Goal: Information Seeking & Learning: Learn about a topic

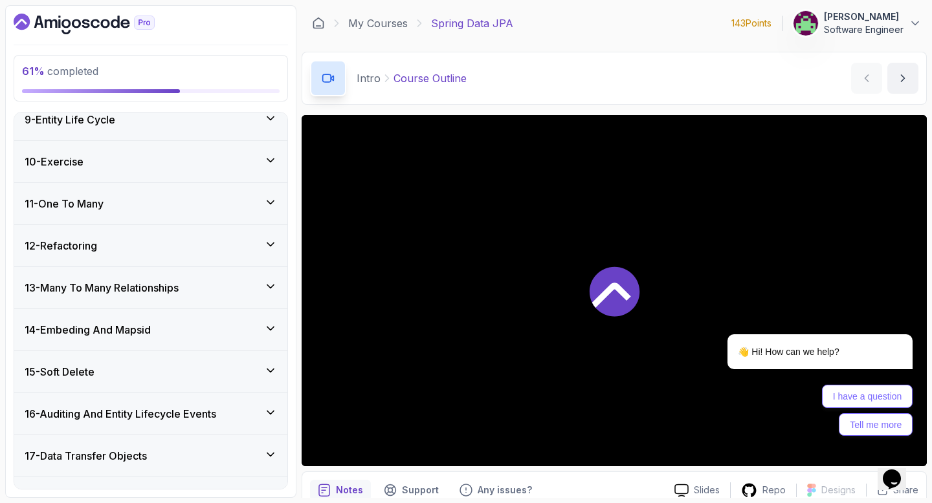
scroll to position [723, 0]
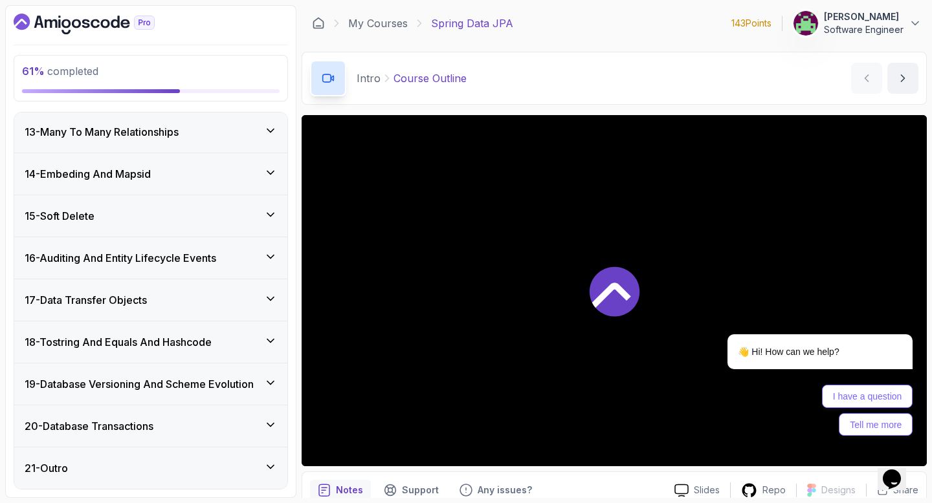
click at [182, 177] on div "14 - Embeding And Mapsid" at bounding box center [151, 174] width 252 height 16
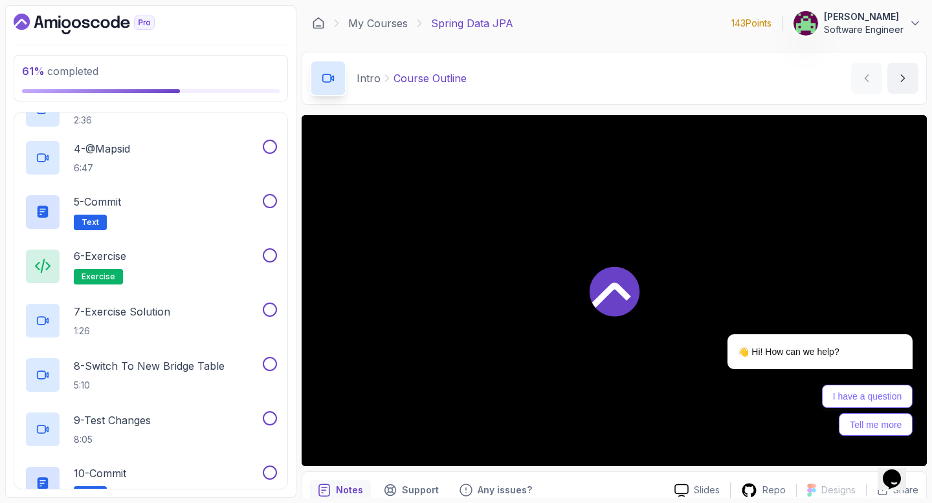
scroll to position [506, 0]
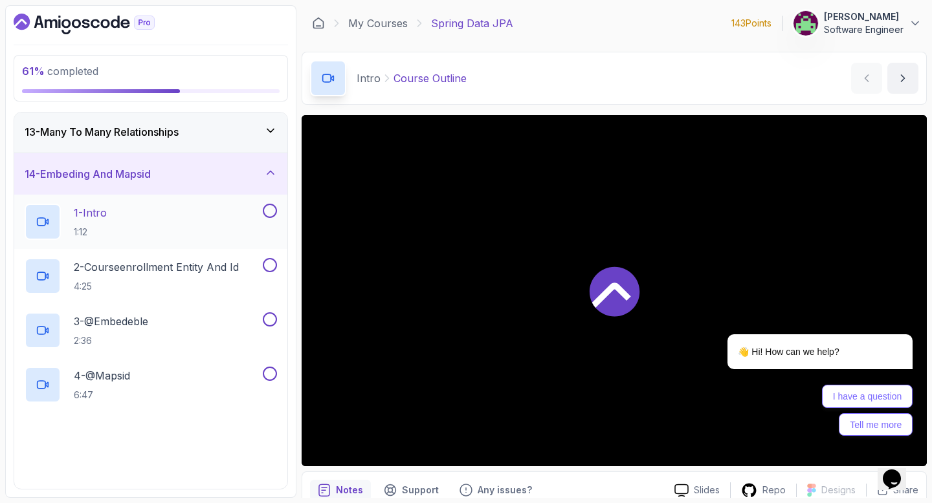
click at [194, 204] on div "1 - Intro 1:12" at bounding box center [143, 222] width 236 height 36
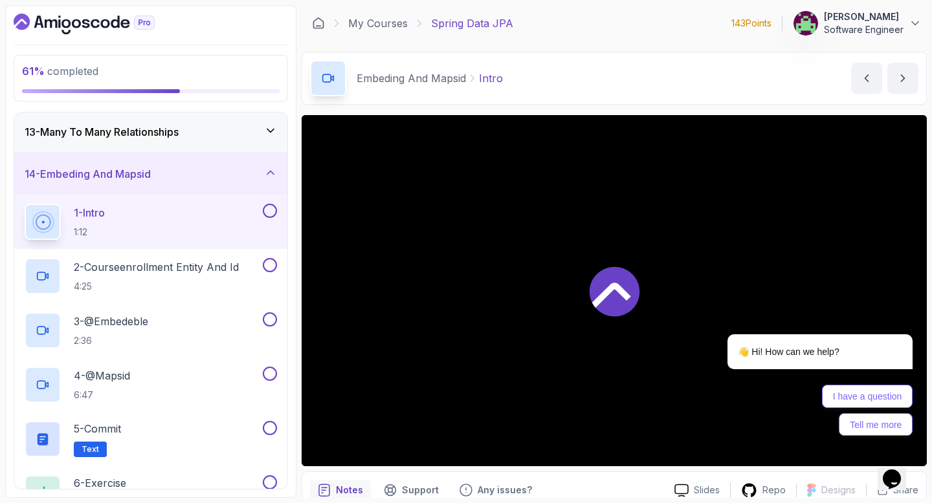
click at [103, 210] on p "1 - Intro" at bounding box center [89, 213] width 31 height 16
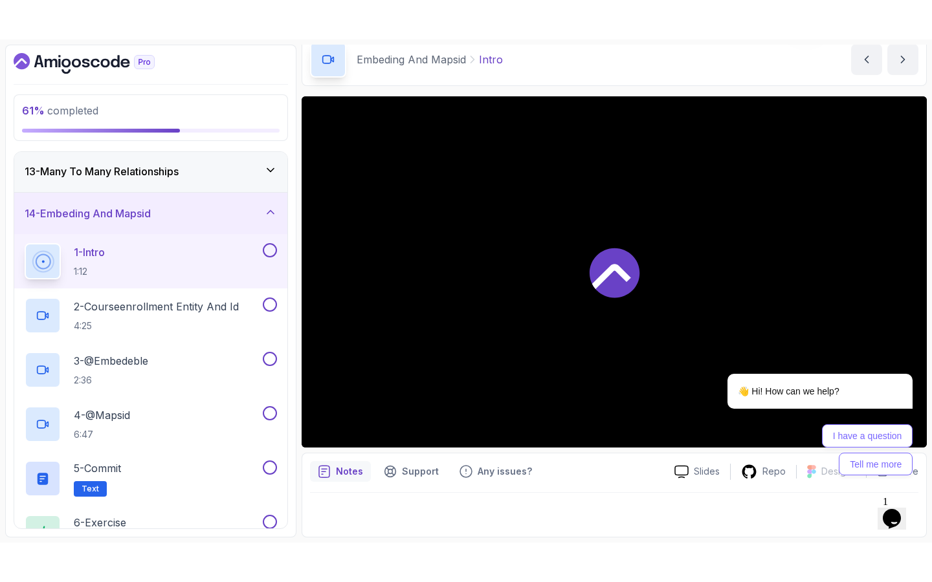
scroll to position [58, 0]
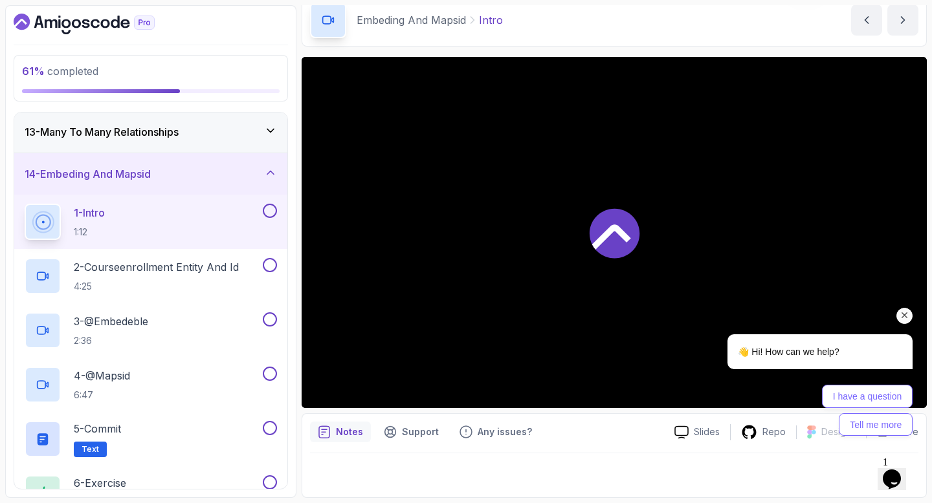
click at [901, 310] on icon "Chat attention grabber" at bounding box center [905, 316] width 12 height 12
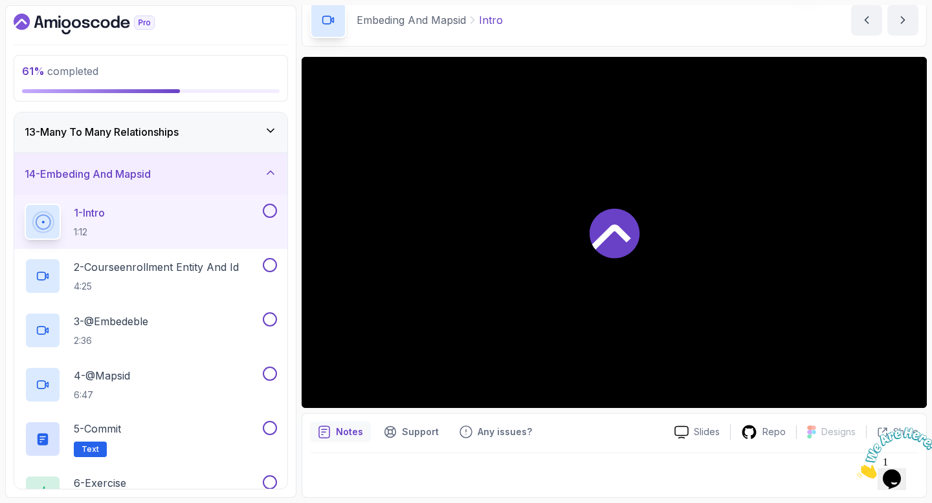
click at [857, 470] on icon "Close" at bounding box center [857, 475] width 0 height 11
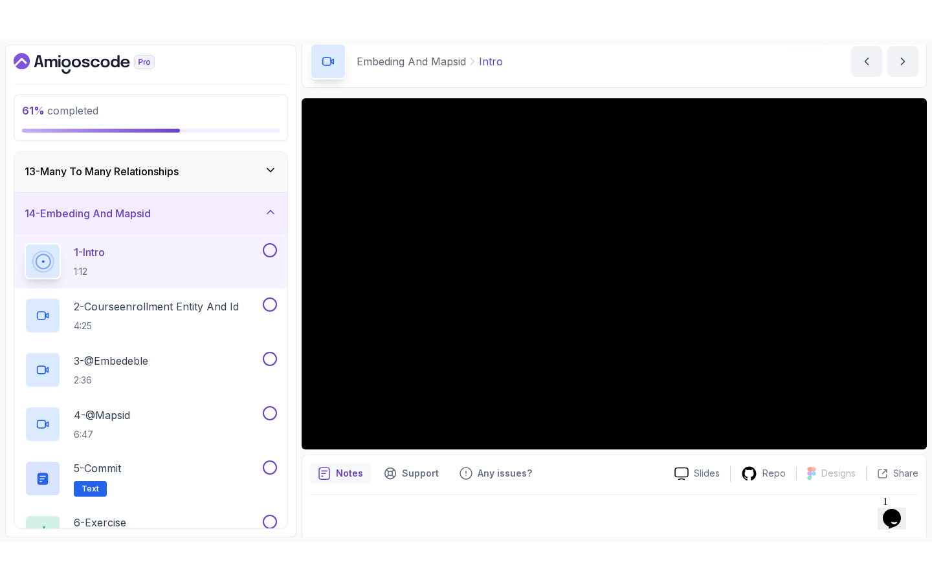
scroll to position [58, 0]
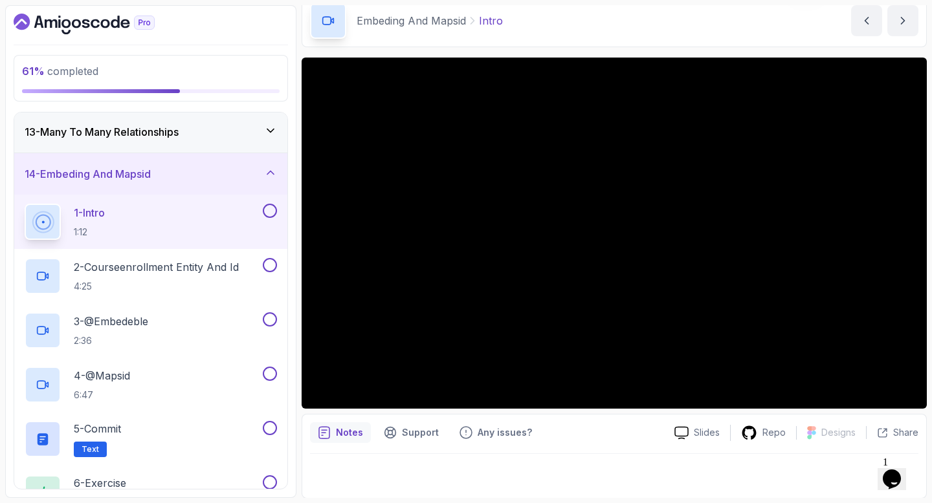
click at [272, 213] on button at bounding box center [270, 211] width 14 height 14
click at [217, 272] on p "2 - Courseenrollment Entity And Id" at bounding box center [156, 267] width 165 height 16
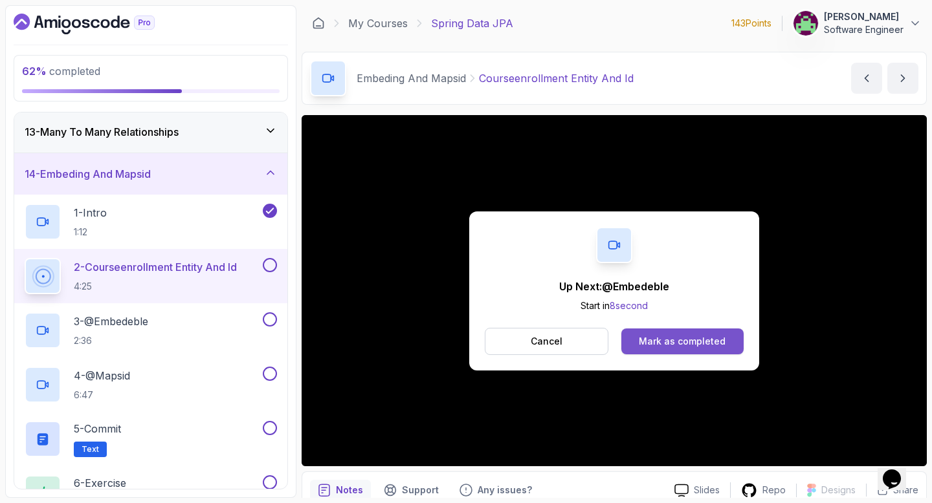
click at [672, 346] on div "Mark as completed" at bounding box center [682, 341] width 87 height 13
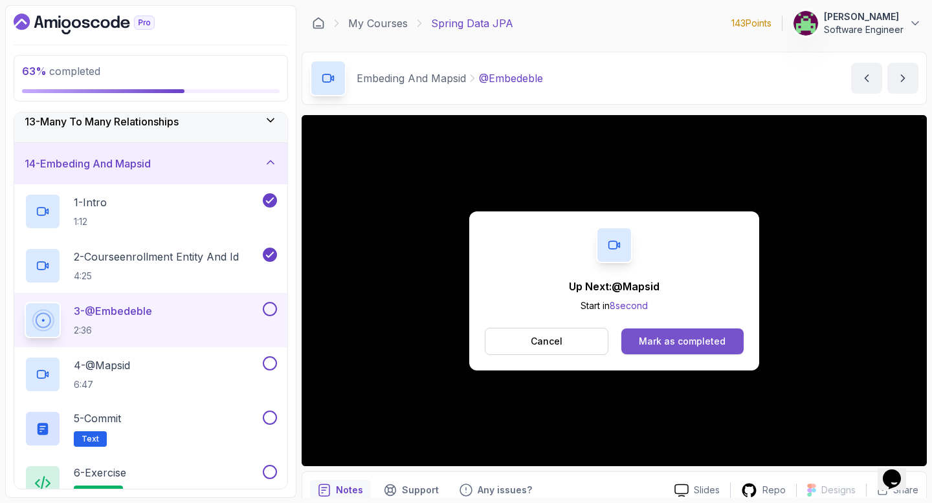
click at [644, 344] on div "Mark as completed" at bounding box center [682, 341] width 87 height 13
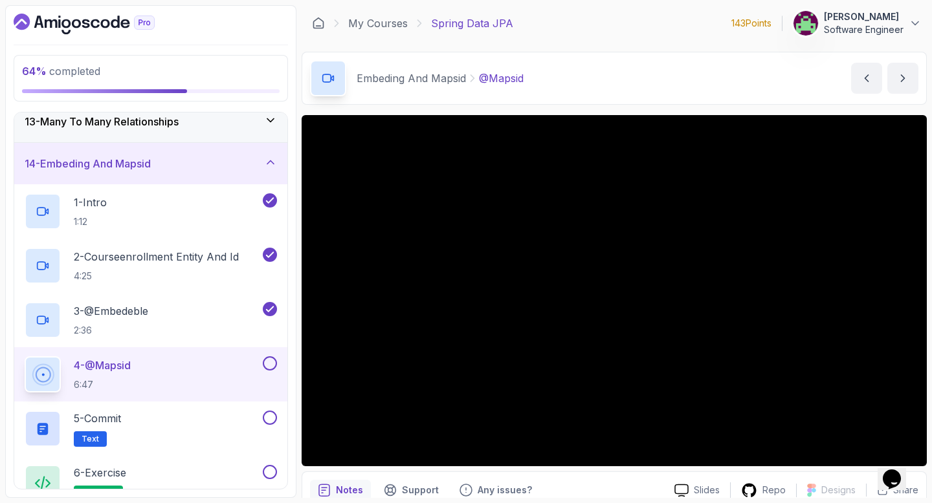
scroll to position [49, 0]
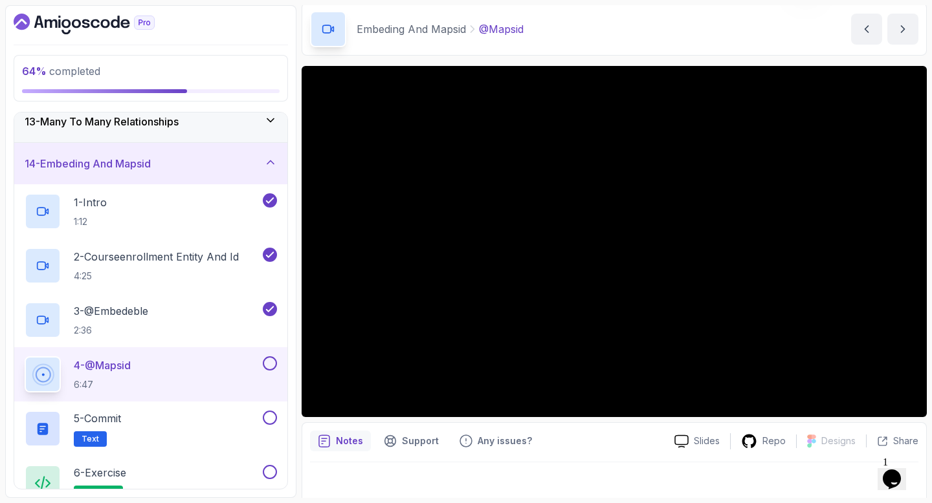
click at [569, 430] on div "Notes Support Any issues? Slides Repo Designs Design not available Share" at bounding box center [614, 465] width 625 height 85
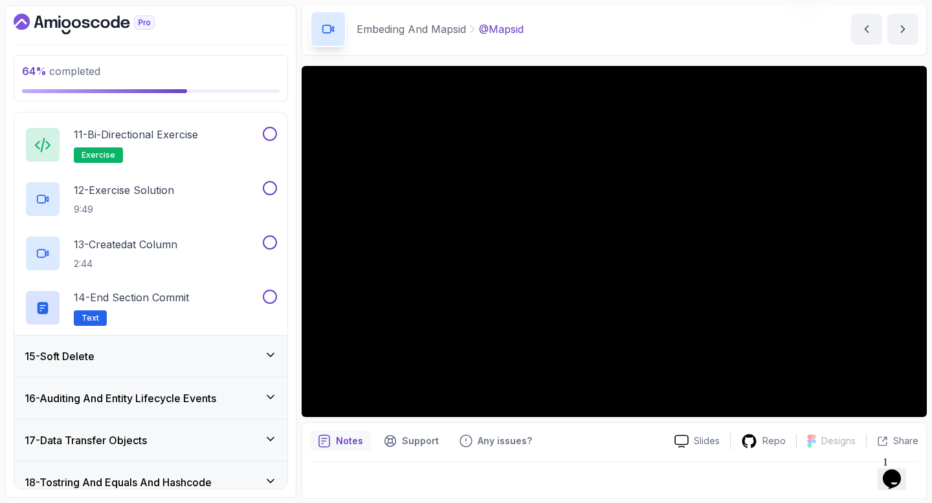
click at [124, 360] on div "15 - Soft Delete" at bounding box center [151, 357] width 252 height 16
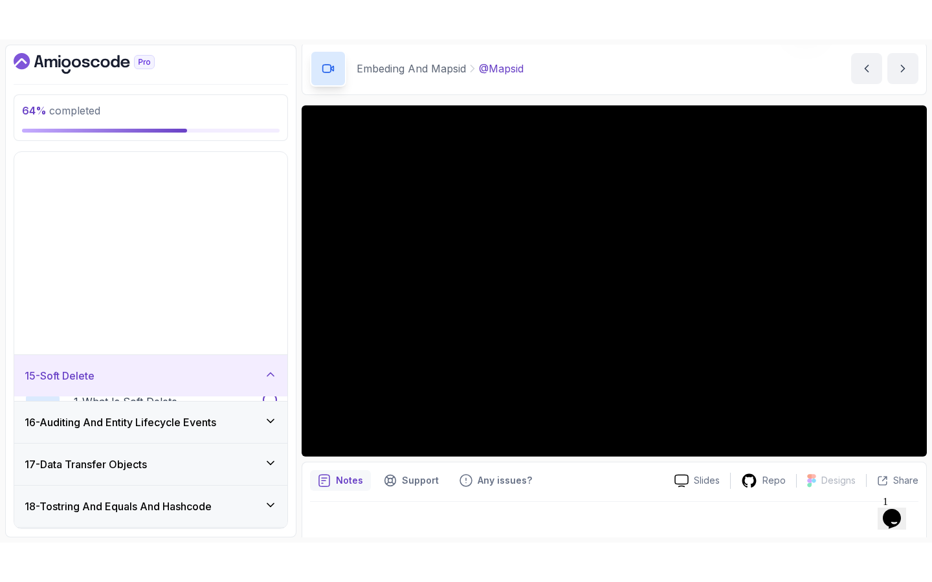
scroll to position [506, 0]
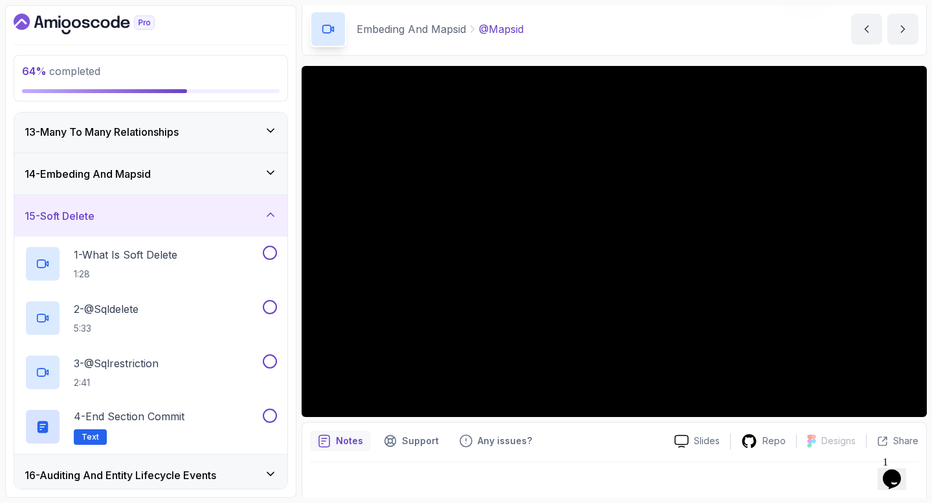
click at [169, 214] on div "15 - Soft Delete" at bounding box center [151, 216] width 252 height 16
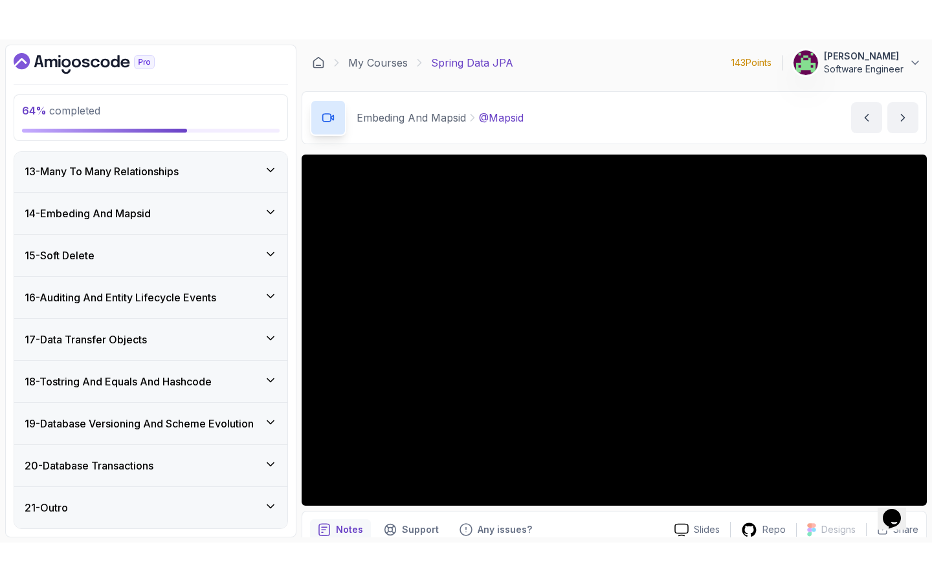
scroll to position [58, 0]
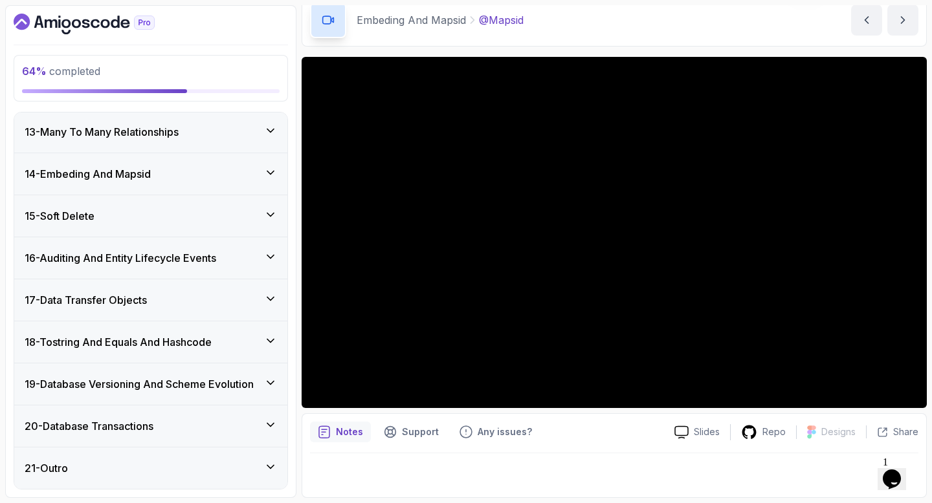
click at [177, 174] on div "14 - Embeding And Mapsid" at bounding box center [151, 174] width 252 height 16
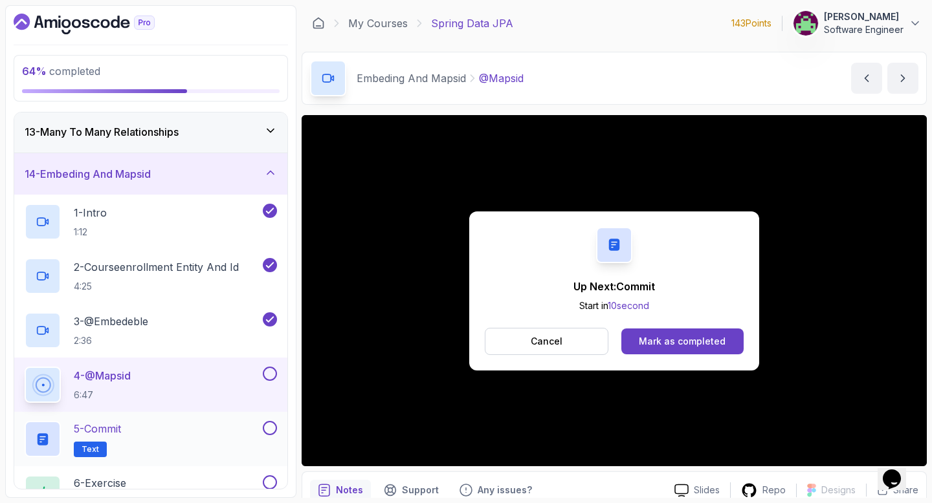
scroll to position [563, 0]
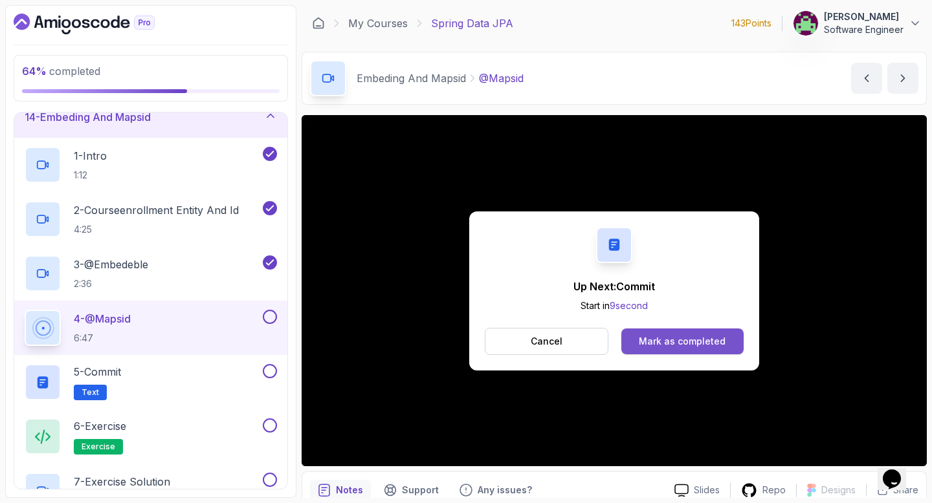
click at [648, 343] on div "Mark as completed" at bounding box center [682, 341] width 87 height 13
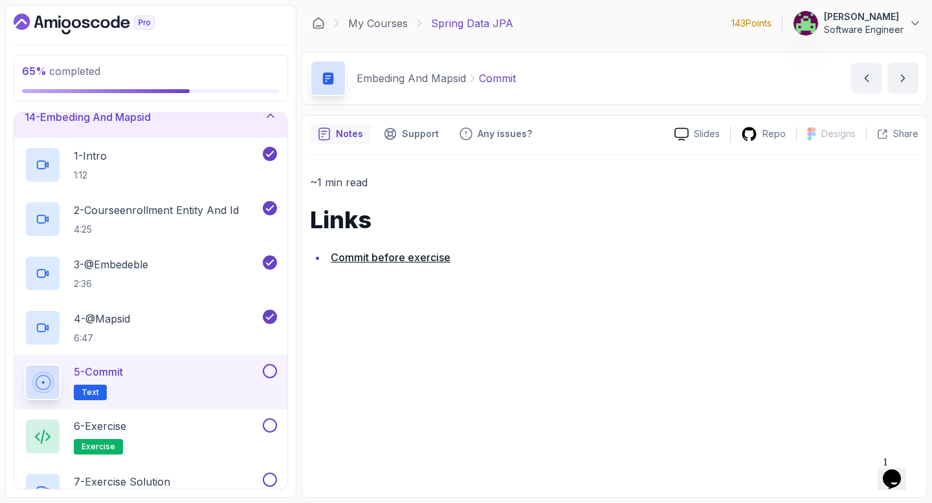
click at [423, 261] on link "Commit before exercise" at bounding box center [391, 257] width 120 height 13
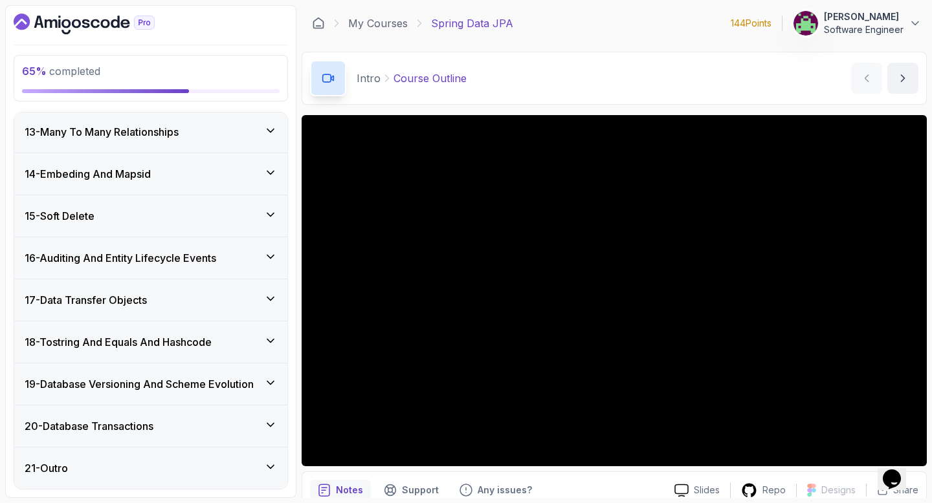
scroll to position [657, 0]
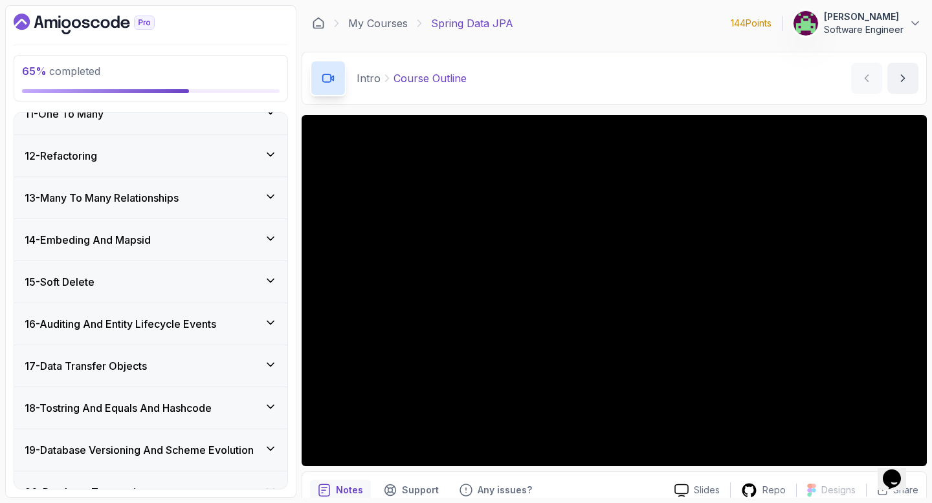
click at [195, 248] on div "14 - Embeding And Mapsid" at bounding box center [150, 239] width 273 height 41
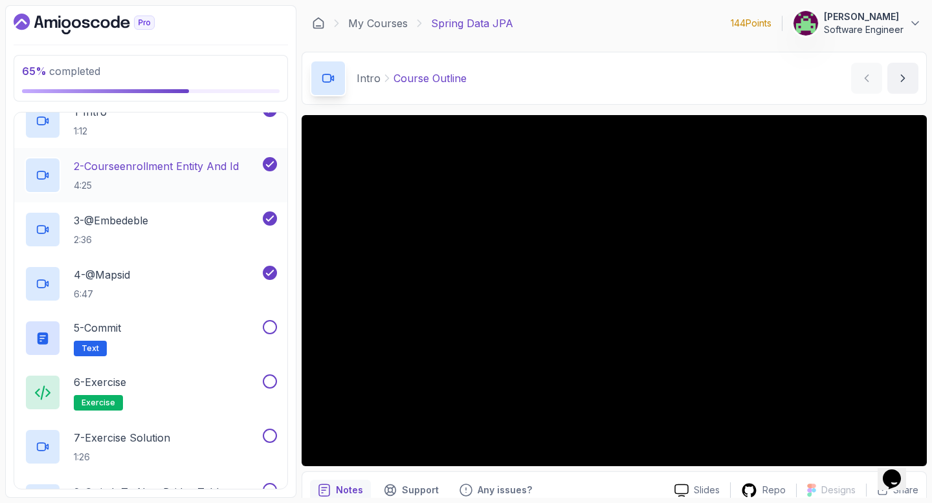
scroll to position [624, 0]
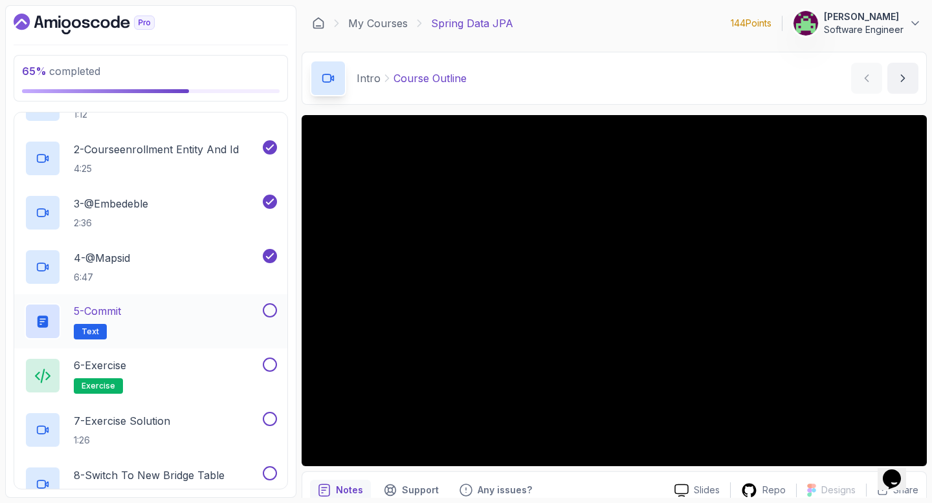
click at [269, 311] on button at bounding box center [270, 310] width 14 height 14
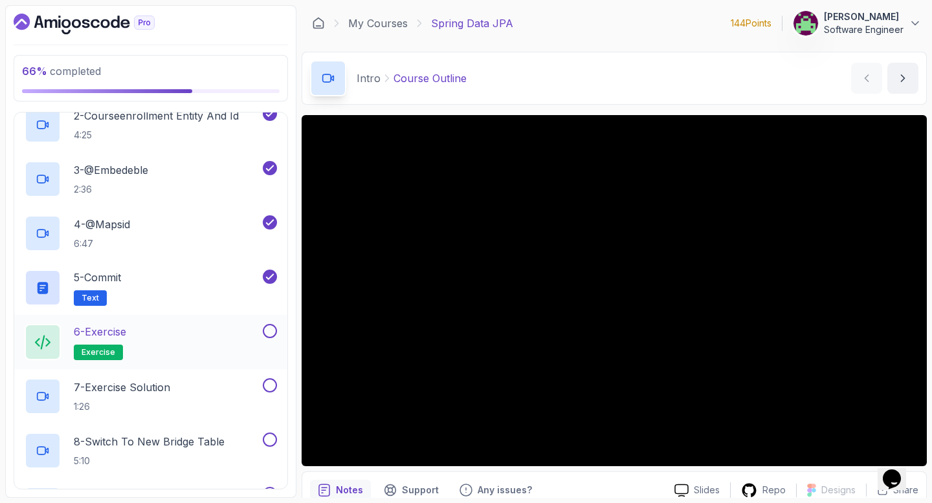
click at [121, 337] on p "6 - Exercise" at bounding box center [100, 332] width 52 height 16
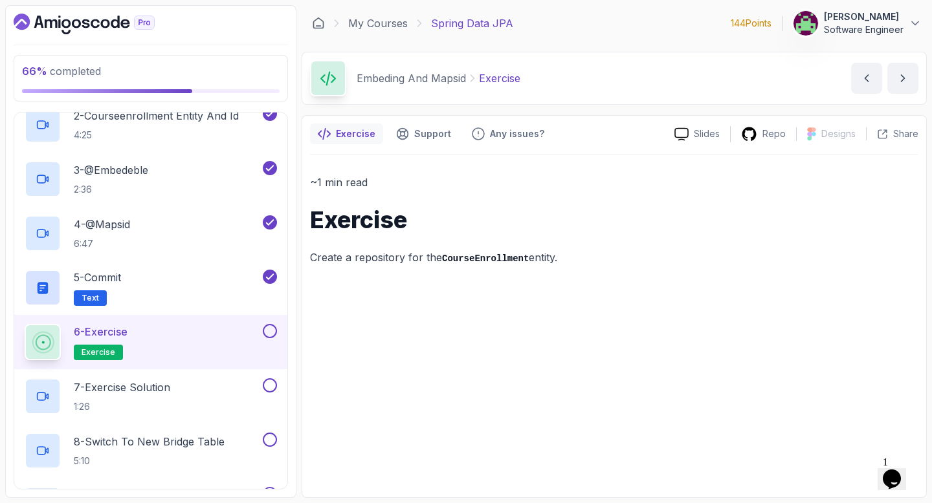
click at [279, 327] on div "6 - Exercise exercise" at bounding box center [150, 342] width 273 height 54
click at [267, 333] on button at bounding box center [270, 331] width 14 height 14
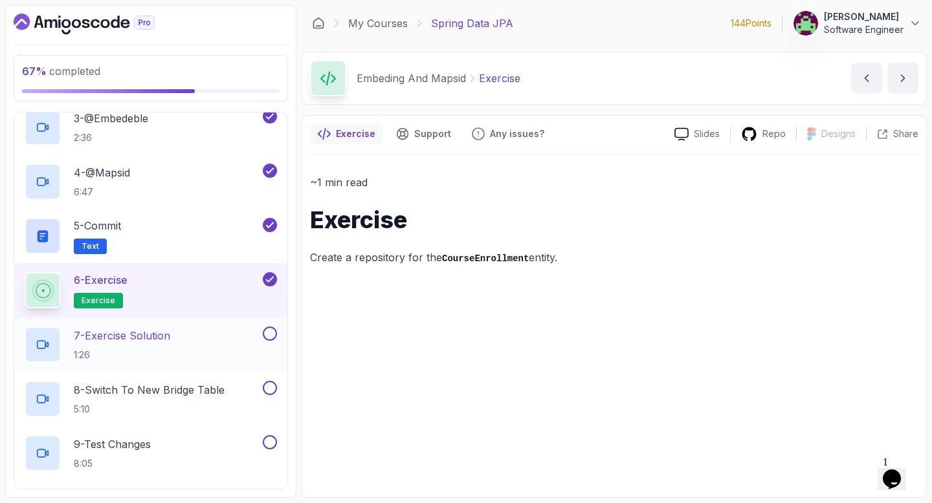
click at [170, 336] on p "7 - Exercise Solution" at bounding box center [122, 336] width 96 height 16
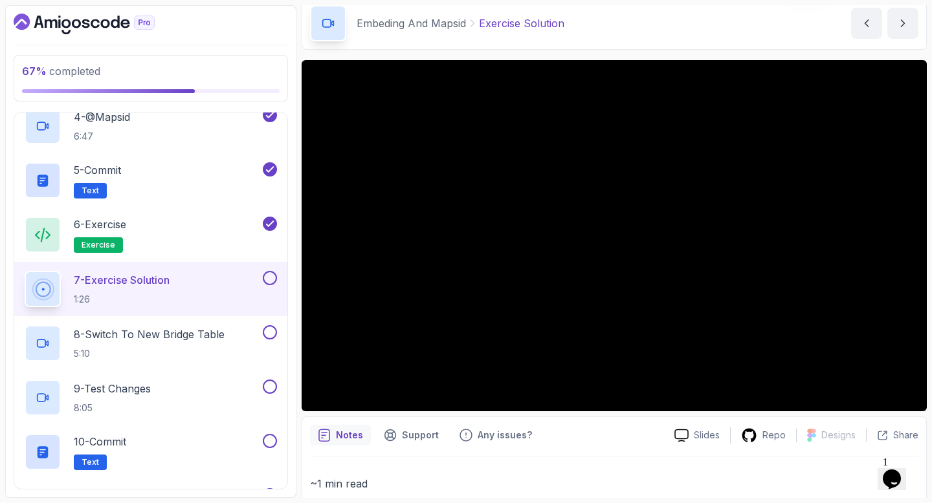
scroll to position [58, 0]
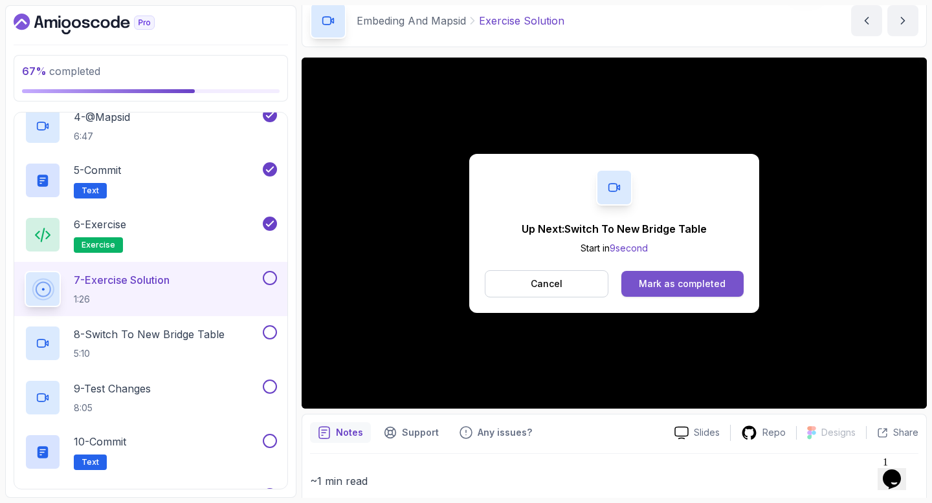
click at [646, 286] on div "Mark as completed" at bounding box center [682, 284] width 87 height 13
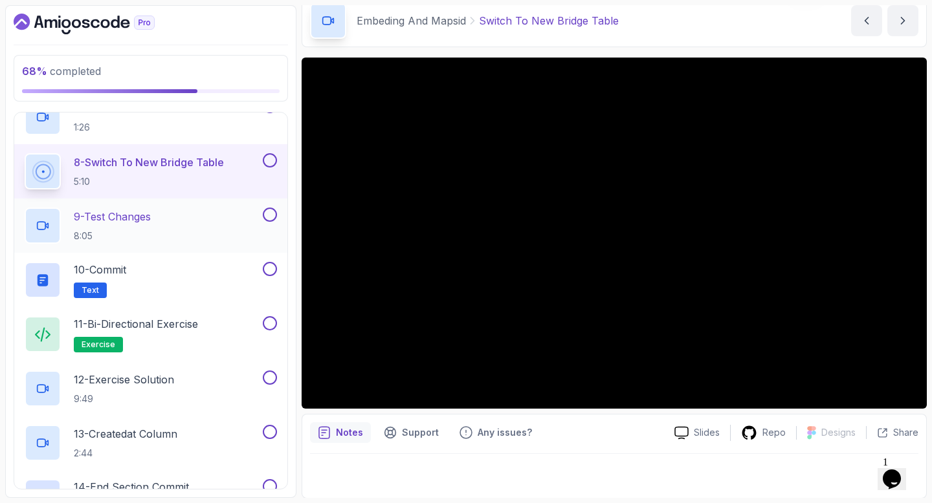
scroll to position [936, 0]
